Goal: Task Accomplishment & Management: Complete application form

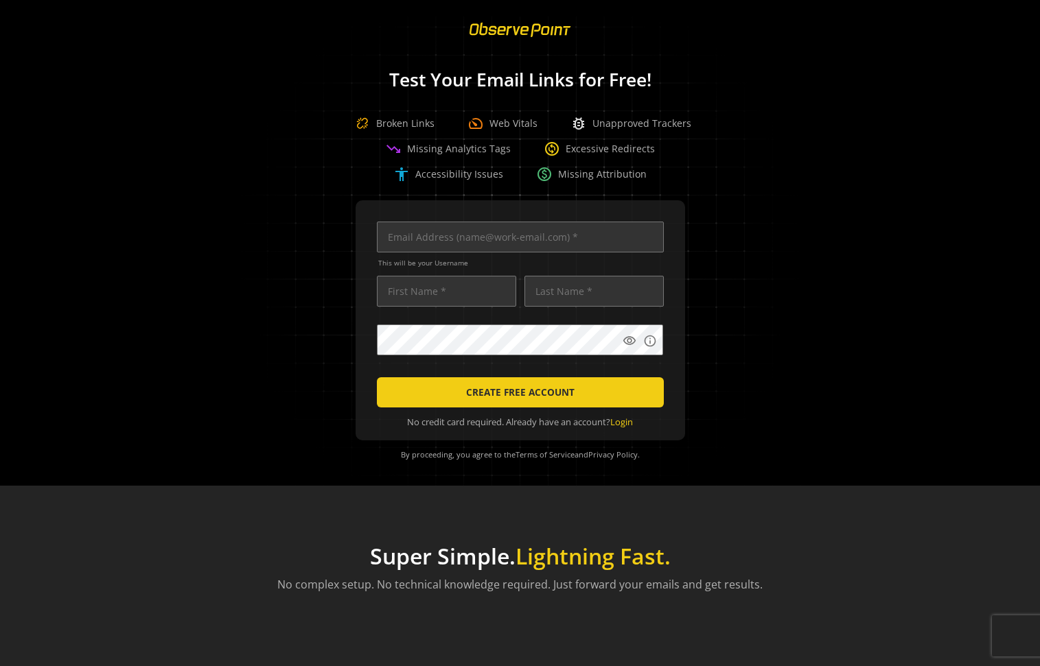
click at [548, 237] on input "text" at bounding box center [520, 237] width 287 height 31
click at [449, 245] on input "text" at bounding box center [520, 237] width 287 height 31
